Goal: Task Accomplishment & Management: Complete application form

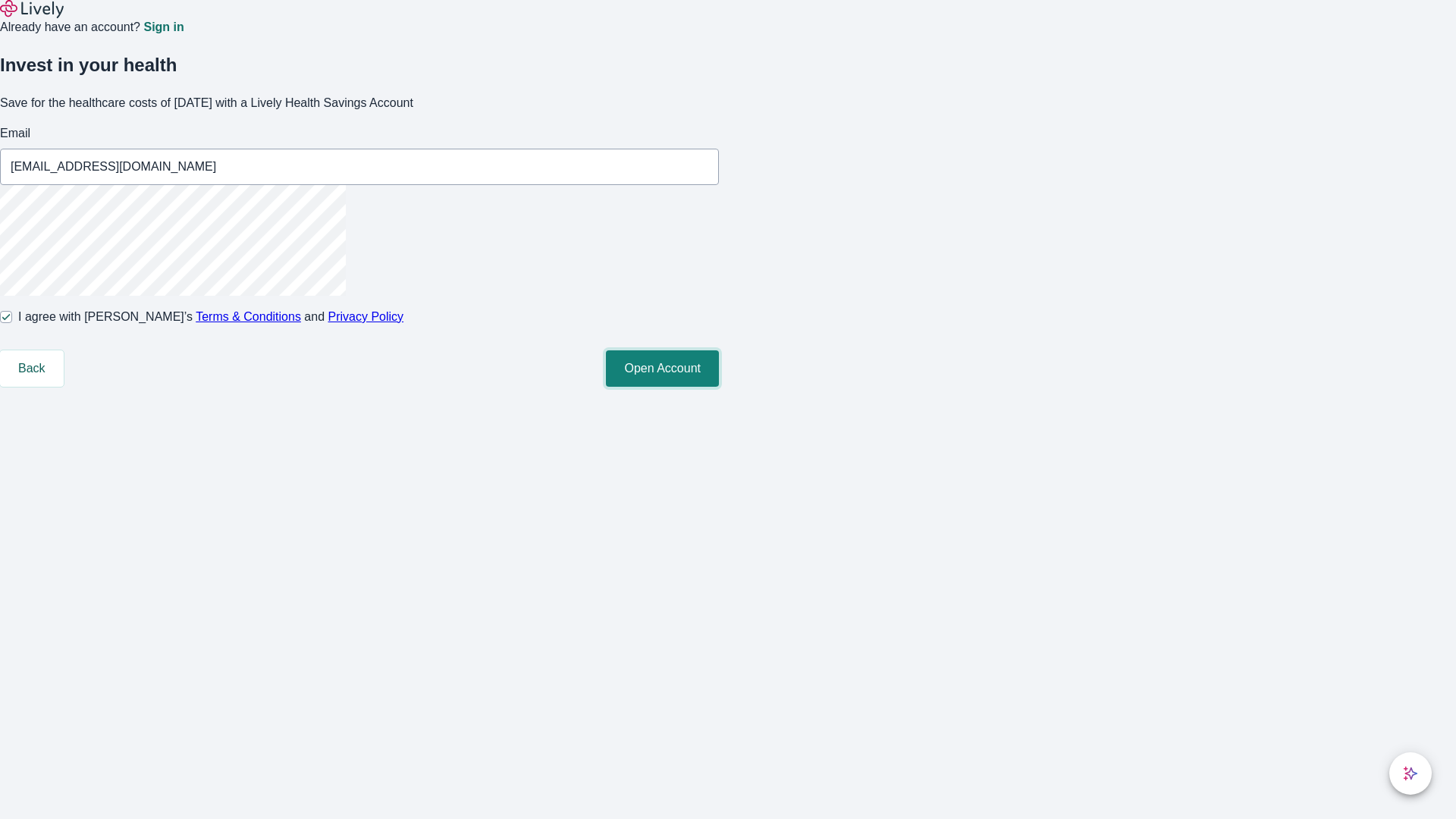
click at [719, 387] on button "Open Account" at bounding box center [662, 368] width 113 height 36
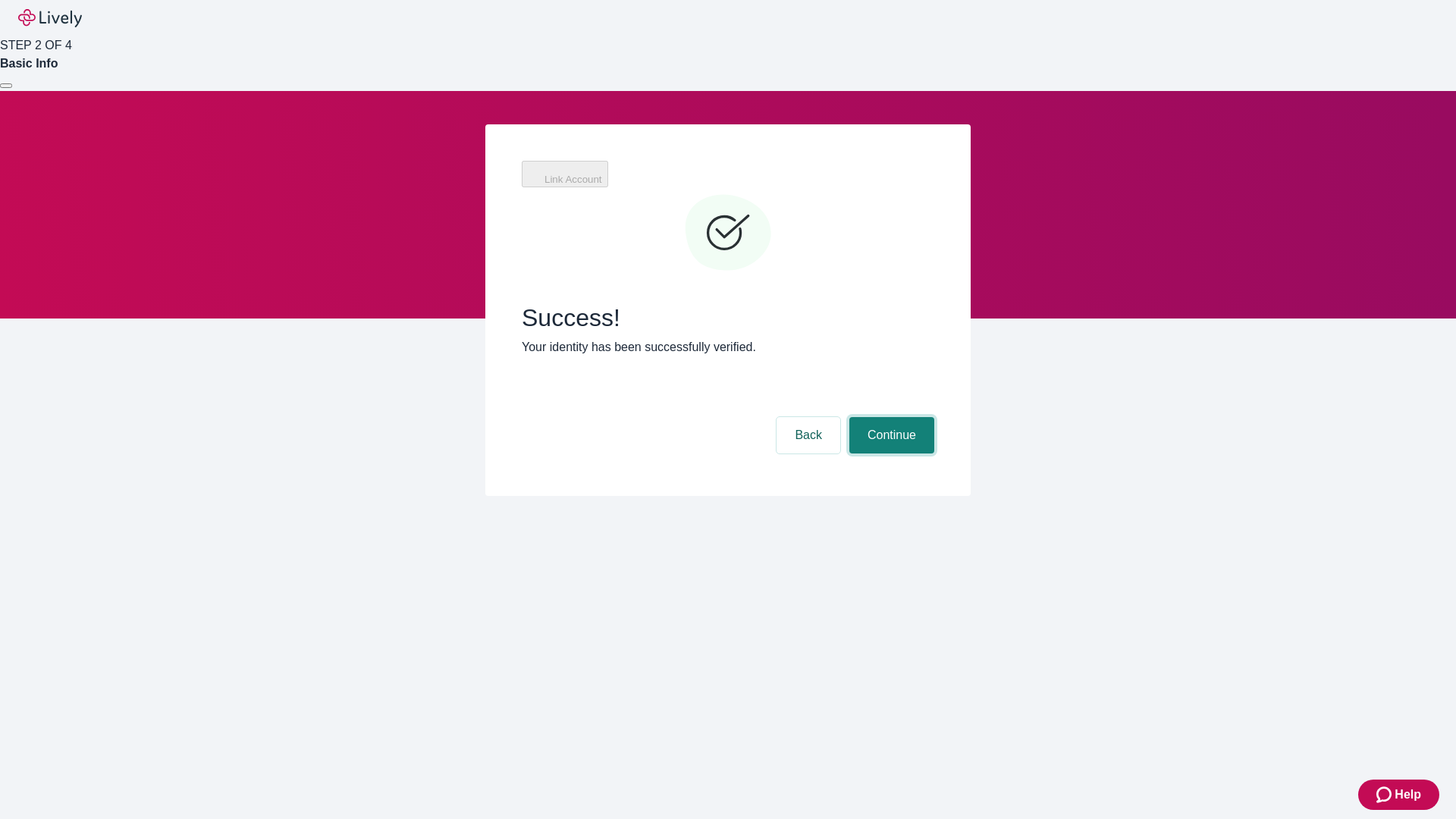
click at [934, 417] on button "Continue" at bounding box center [892, 435] width 85 height 36
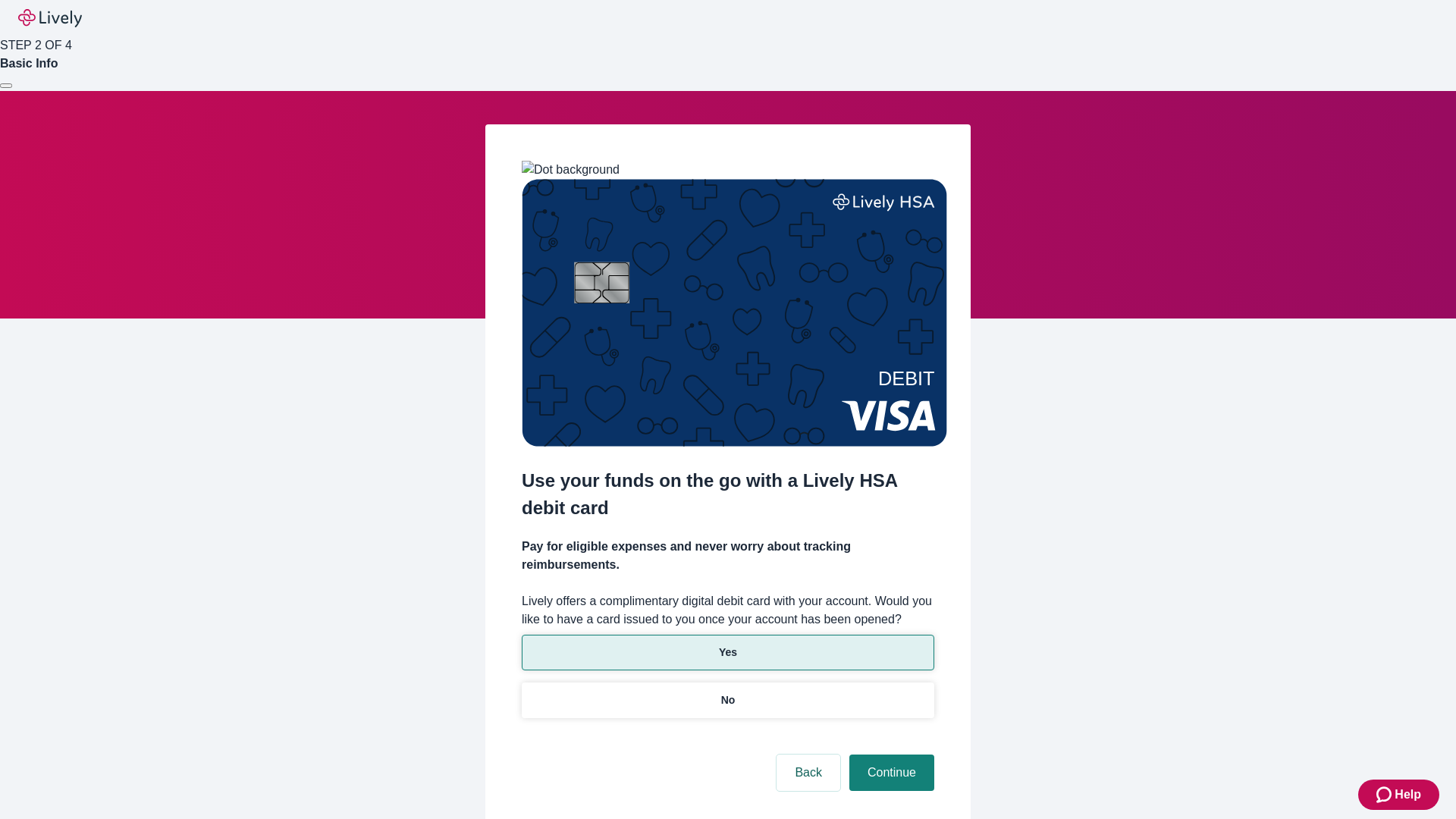
click at [727, 645] on p "Yes" at bounding box center [728, 653] width 19 height 16
click at [889, 755] on button "Continue" at bounding box center [892, 772] width 85 height 36
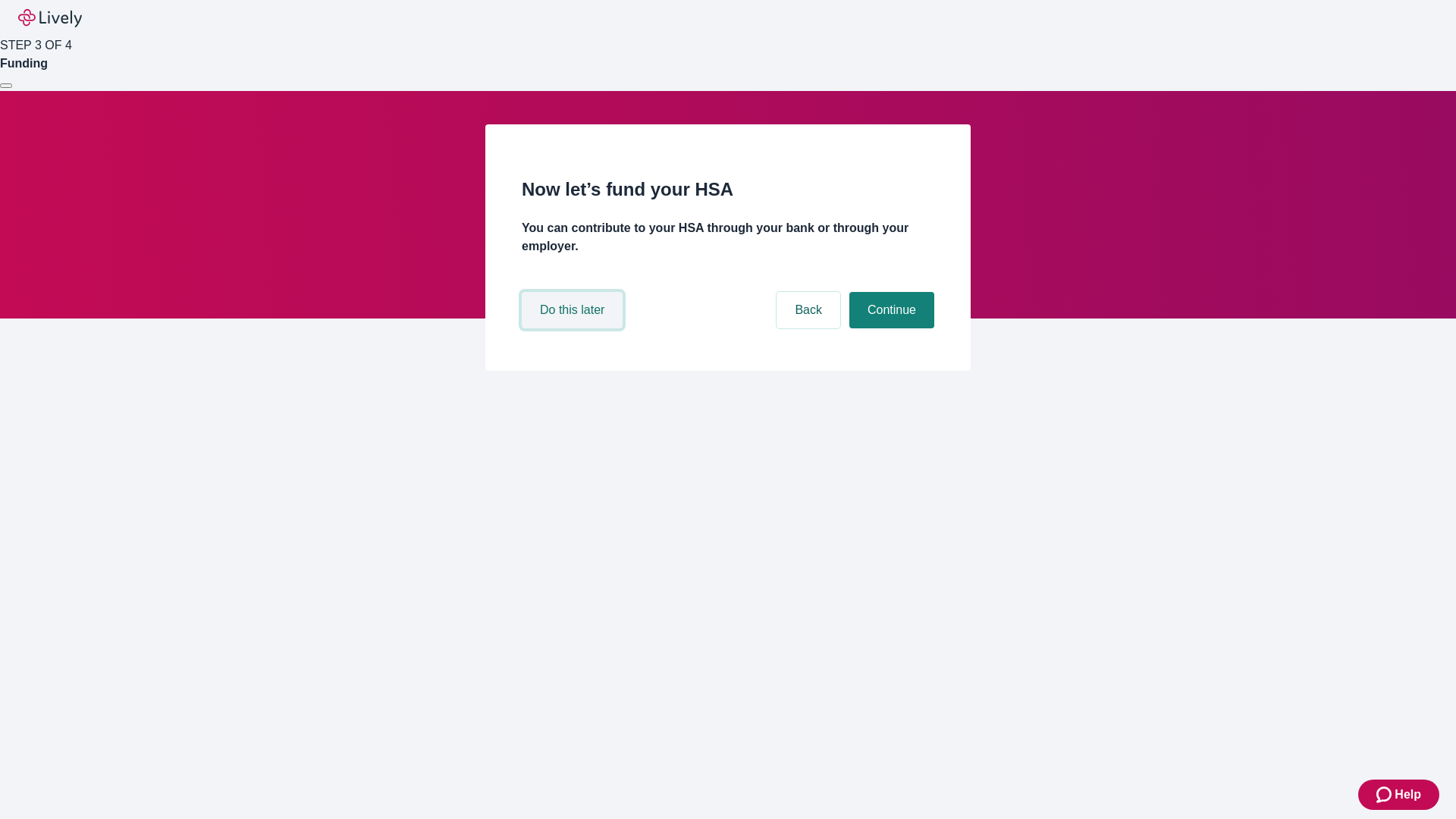
click at [574, 329] on button "Do this later" at bounding box center [571, 310] width 101 height 36
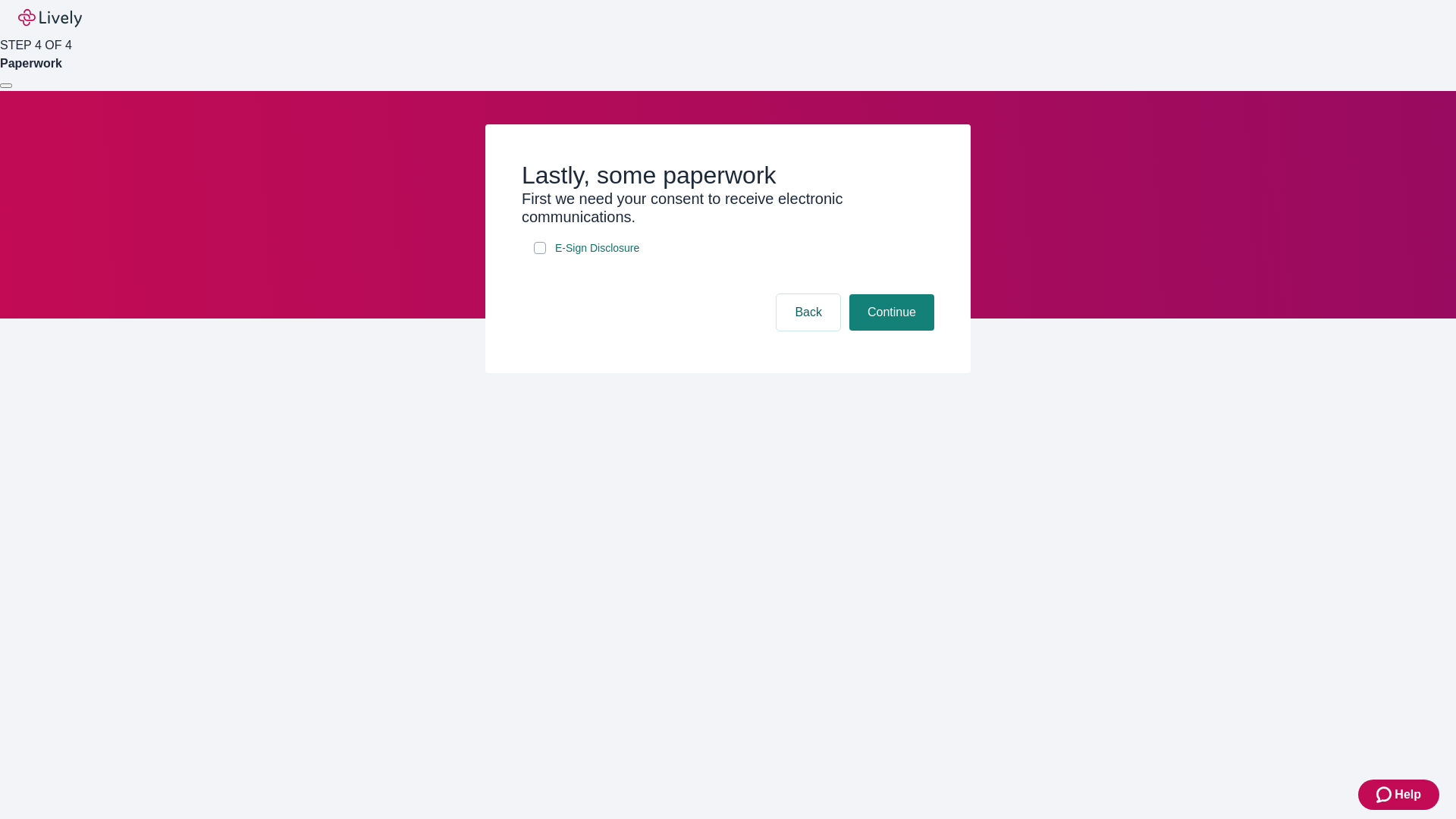
click at [540, 254] on input "E-Sign Disclosure" at bounding box center [539, 248] width 12 height 12
checkbox input "true"
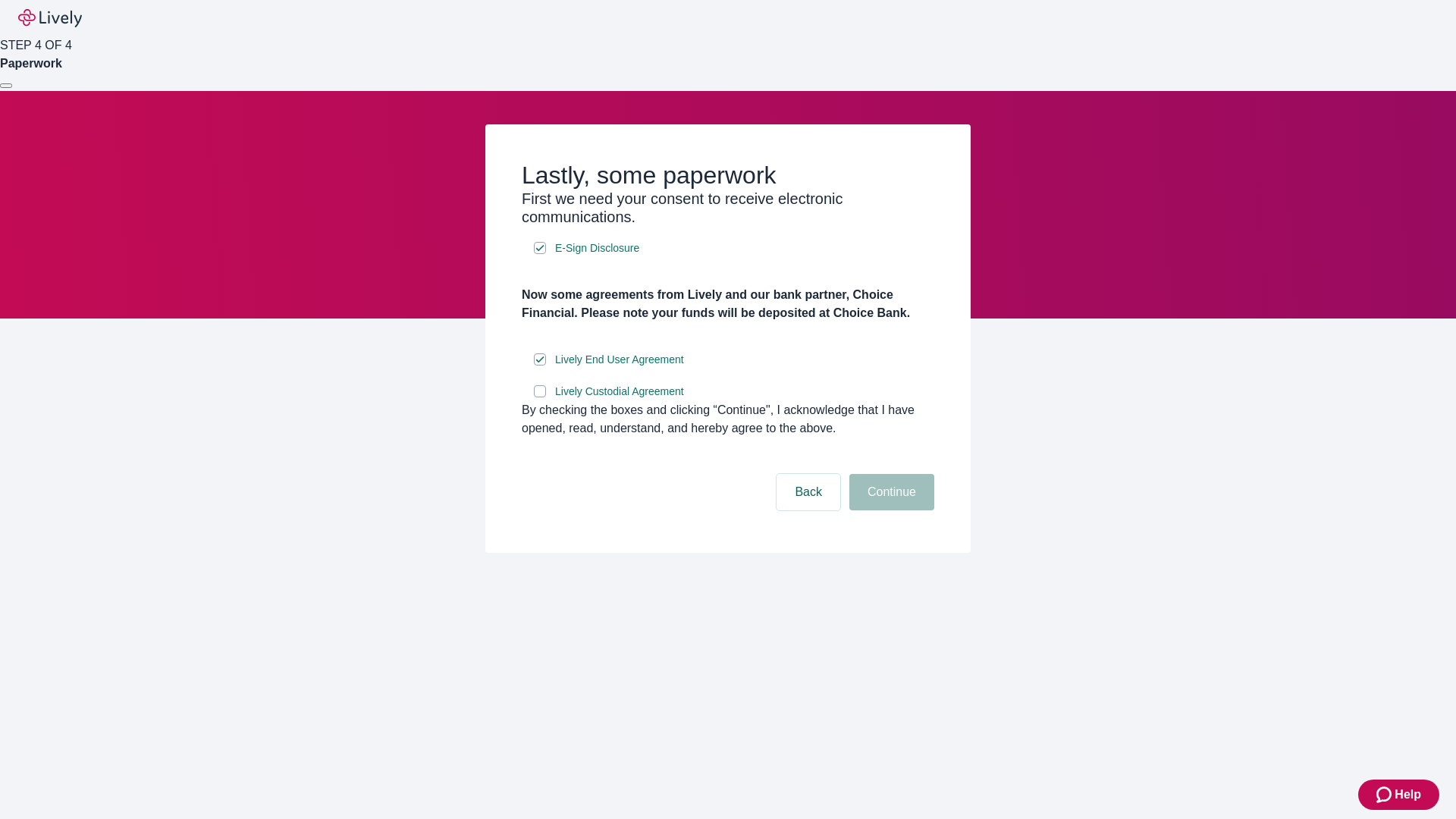
click at [540, 398] on input "Lively Custodial Agreement" at bounding box center [539, 391] width 12 height 12
checkbox input "true"
click at [889, 511] on button "Continue" at bounding box center [892, 492] width 85 height 36
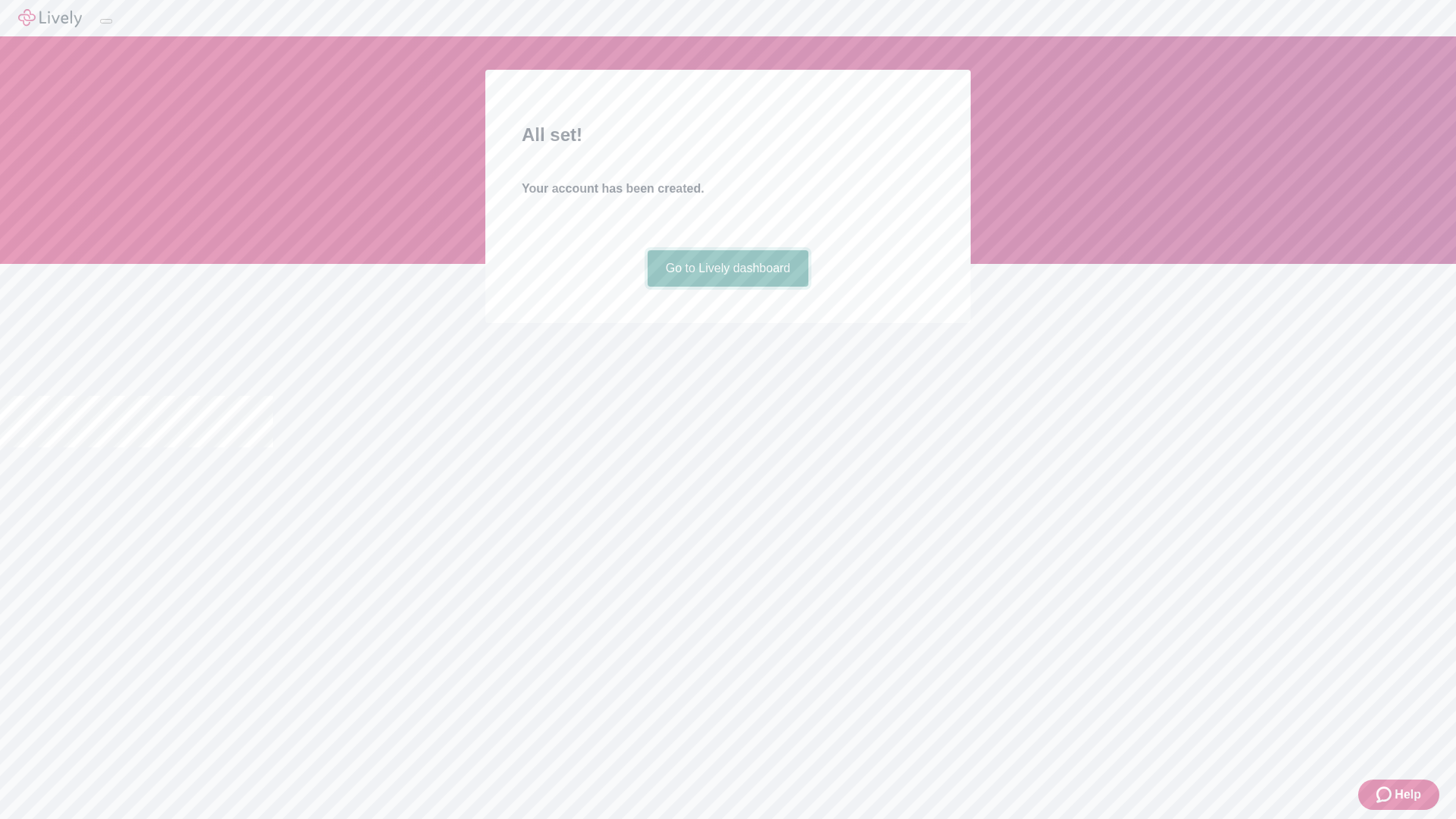
click at [727, 287] on link "Go to Lively dashboard" at bounding box center [728, 268] width 162 height 36
